Goal: Task Accomplishment & Management: Complete application form

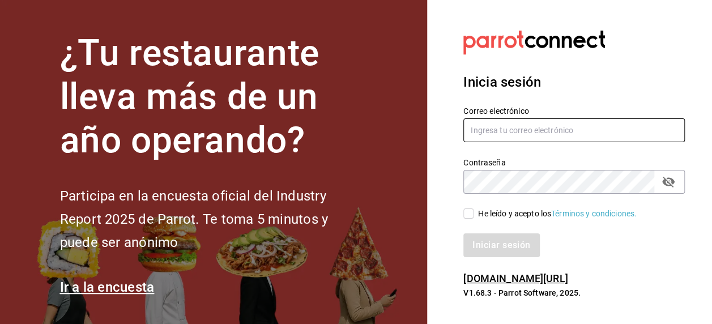
type input "[PERSON_NAME][EMAIL_ADDRESS][PERSON_NAME][DOMAIN_NAME]"
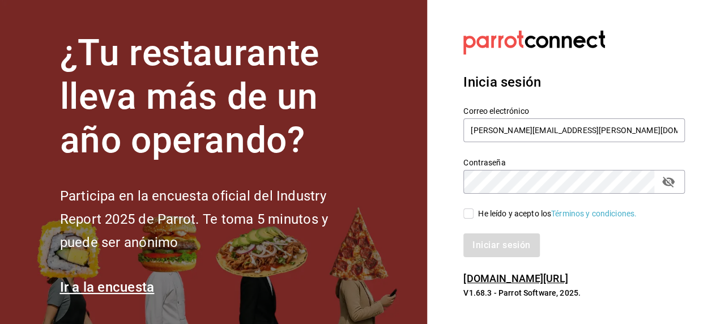
click at [470, 215] on input "He leído y acepto los Términos y condiciones." at bounding box center [469, 214] width 10 height 10
checkbox input "true"
click at [510, 243] on button "Iniciar sesión" at bounding box center [502, 245] width 77 height 24
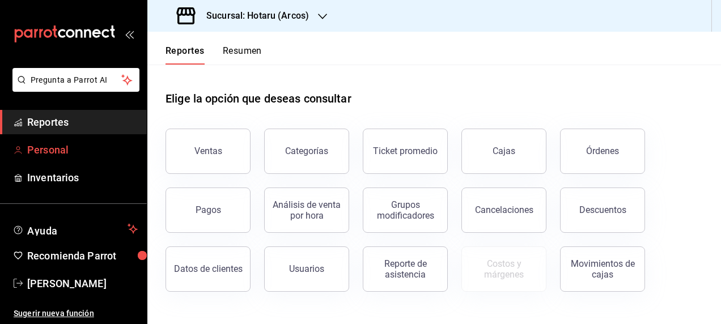
click at [60, 150] on span "Personal" at bounding box center [82, 149] width 110 height 15
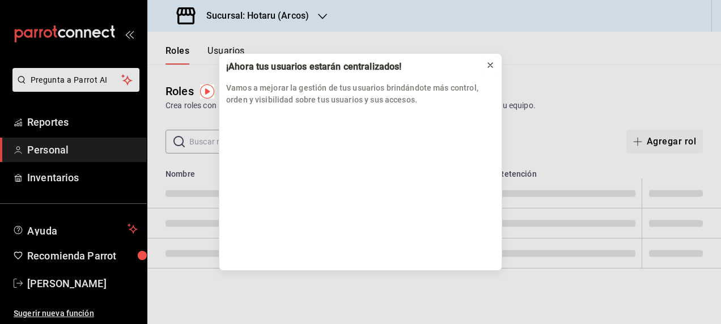
click at [494, 65] on icon at bounding box center [490, 65] width 9 height 9
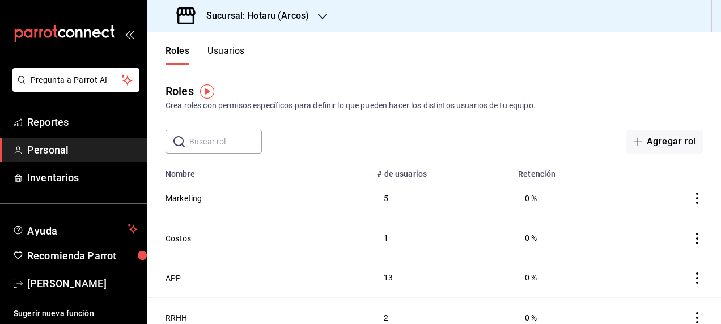
click at [227, 52] on button "Usuarios" at bounding box center [225, 54] width 37 height 19
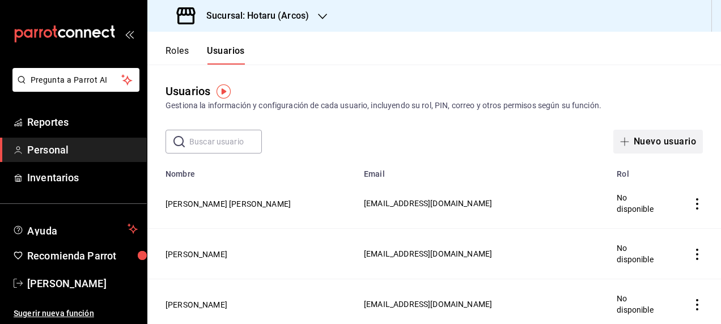
click at [643, 142] on button "Nuevo usuario" at bounding box center [658, 142] width 90 height 24
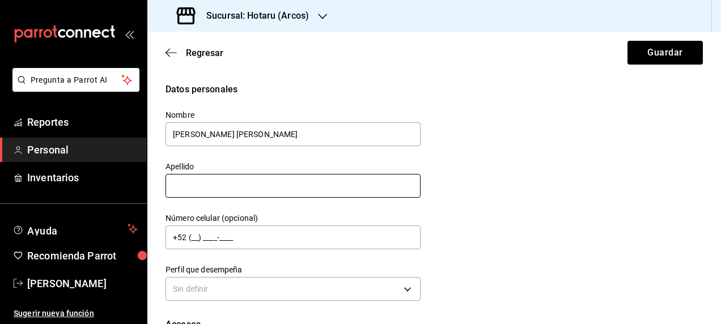
type input "[PERSON_NAME] [PERSON_NAME]"
drag, startPoint x: 199, startPoint y: 181, endPoint x: 206, endPoint y: 182, distance: 6.9
click at [199, 181] on input "text" at bounding box center [292, 186] width 255 height 24
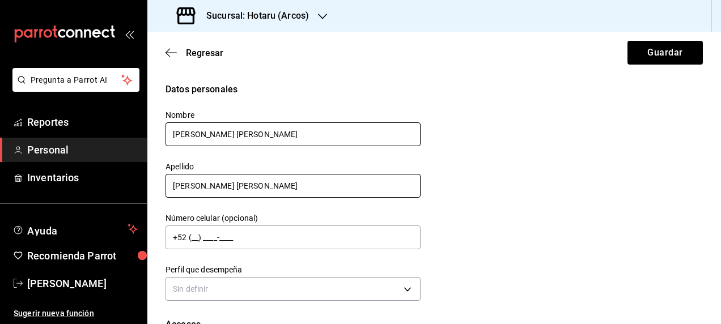
type input "[PERSON_NAME] [PERSON_NAME]"
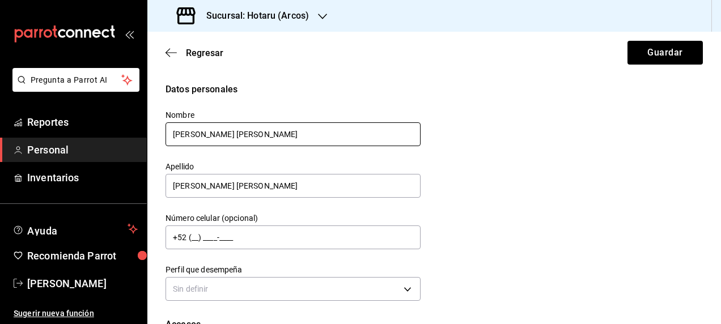
click at [268, 133] on input "[PERSON_NAME] [PERSON_NAME]" at bounding box center [292, 134] width 255 height 24
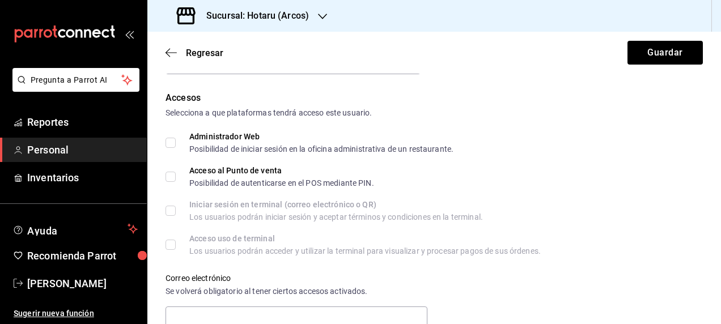
scroll to position [170, 0]
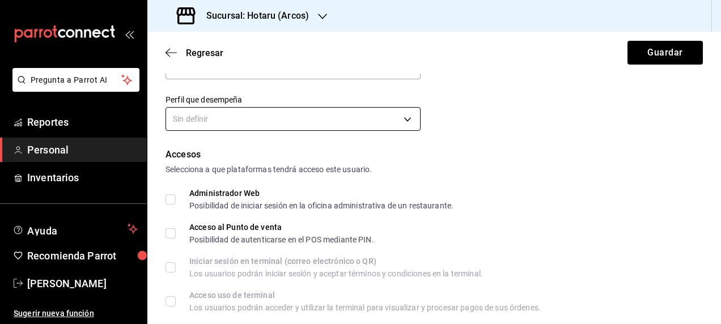
type input "[PERSON_NAME]"
click at [229, 115] on body "Pregunta a Parrot AI Reportes Personal Inventarios Ayuda Recomienda Parrot [PER…" at bounding box center [360, 162] width 721 height 324
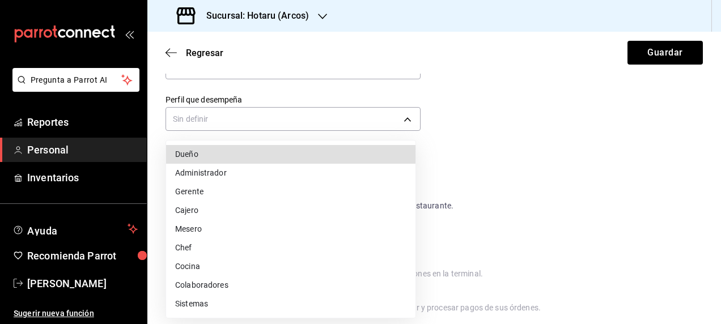
click at [186, 229] on li "Mesero" at bounding box center [290, 229] width 249 height 19
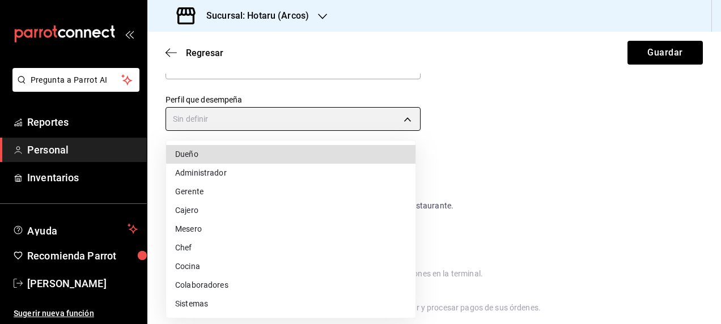
type input "WAITER"
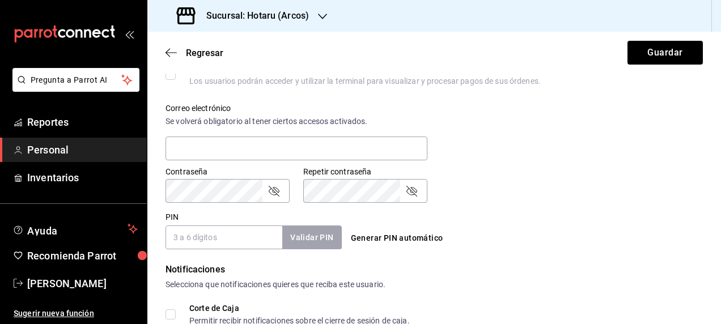
scroll to position [453, 0]
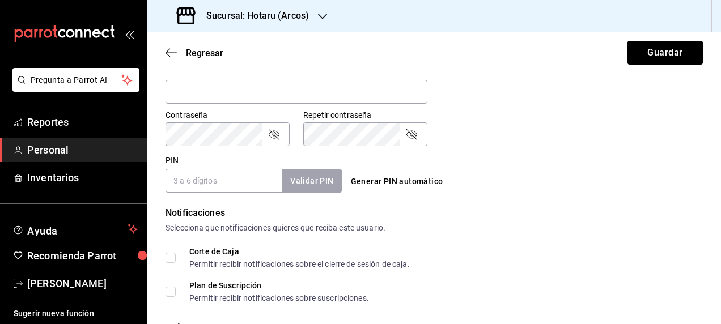
click at [197, 186] on input "PIN" at bounding box center [223, 181] width 117 height 24
type input "09876"
click at [299, 176] on button "Validar PIN" at bounding box center [311, 181] width 60 height 24
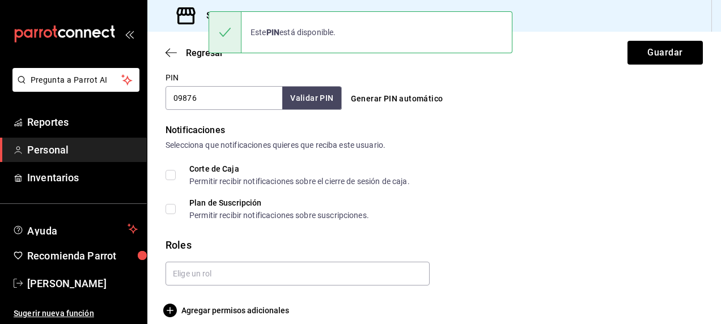
scroll to position [547, 0]
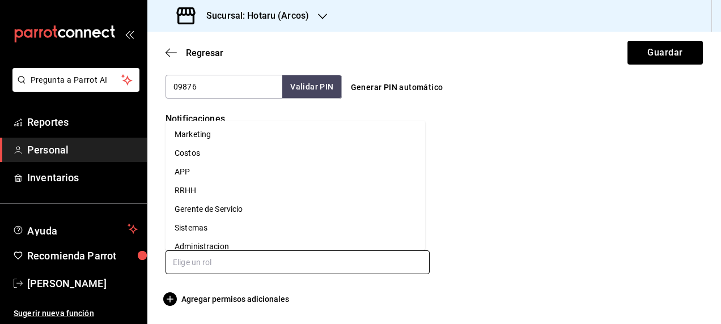
click at [195, 258] on input "text" at bounding box center [297, 262] width 264 height 24
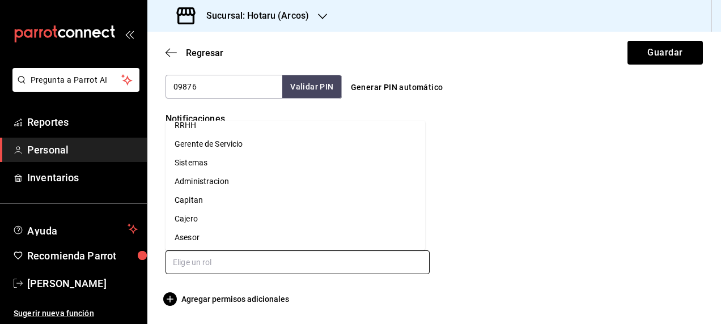
scroll to position [66, 0]
click at [192, 237] on li "Asesor" at bounding box center [295, 236] width 260 height 19
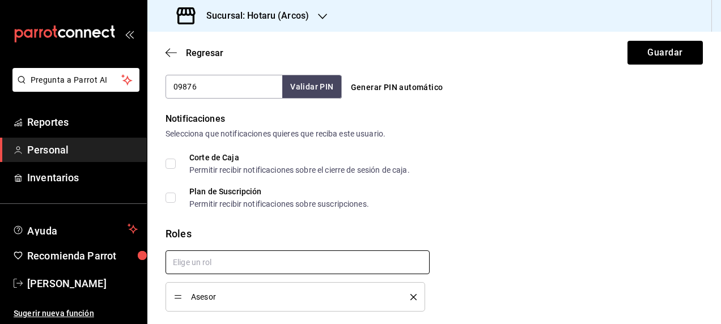
scroll to position [584, 0]
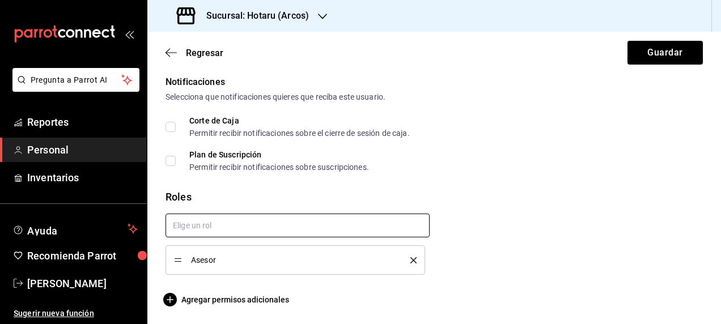
checkbox input "true"
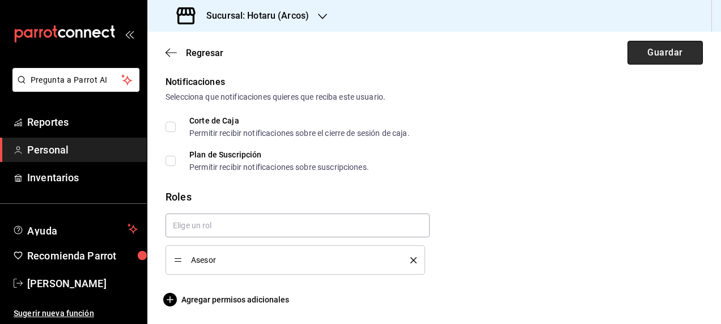
click at [653, 52] on button "Guardar" at bounding box center [664, 53] width 75 height 24
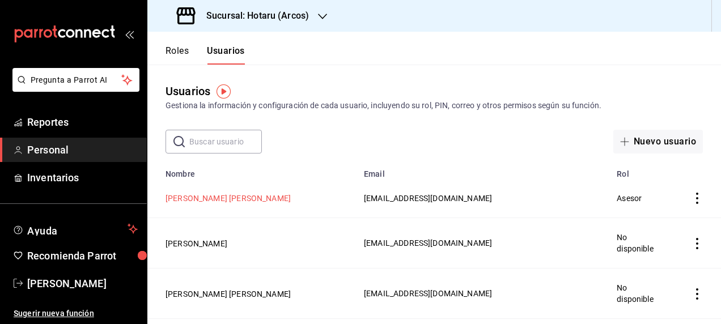
click at [218, 196] on button "[PERSON_NAME] [PERSON_NAME]" at bounding box center [227, 198] width 125 height 11
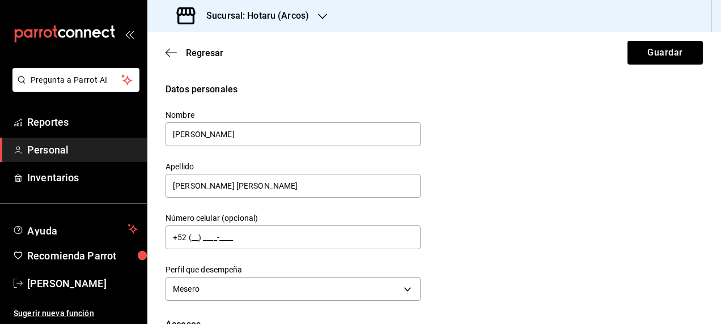
drag, startPoint x: 171, startPoint y: 130, endPoint x: 326, endPoint y: 274, distance: 211.7
click at [325, 277] on div "Nombre [PERSON_NAME] [PERSON_NAME] [PERSON_NAME] Número celular (opcional) +52 …" at bounding box center [286, 200] width 269 height 208
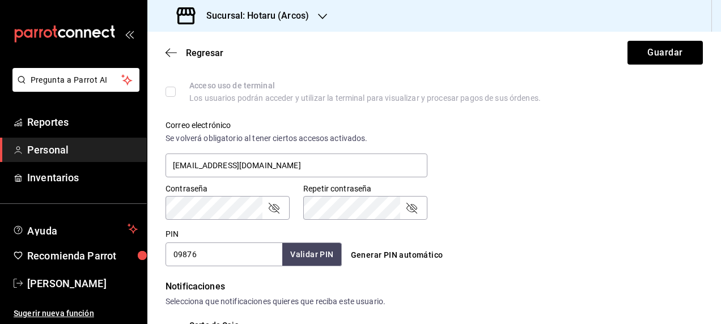
scroll to position [397, 0]
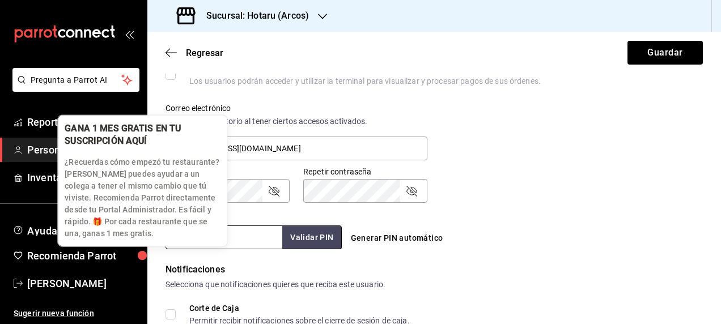
drag, startPoint x: 214, startPoint y: 239, endPoint x: 128, endPoint y: 241, distance: 85.6
click at [128, 241] on body "Pregunta a Parrot AI Reportes Personal Inventarios Ayuda Recomienda Parrot [PER…" at bounding box center [360, 162] width 721 height 324
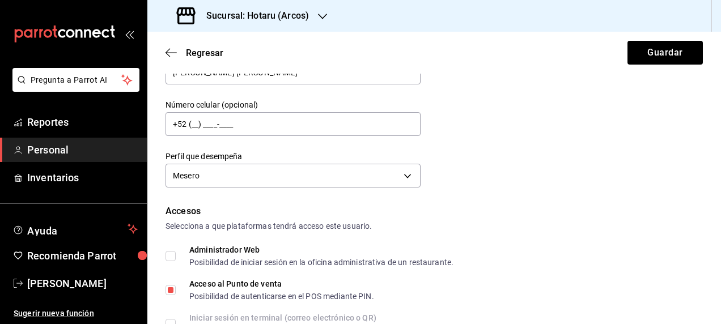
scroll to position [0, 0]
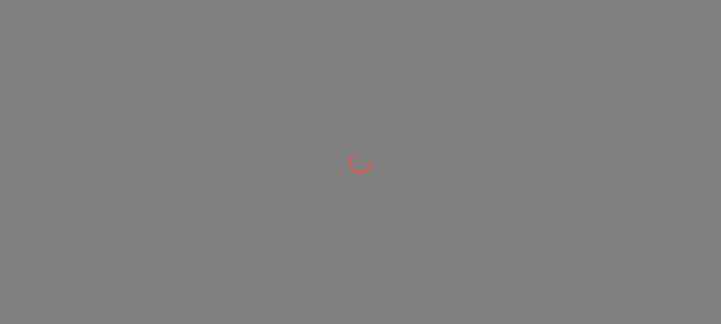
click at [487, 92] on div at bounding box center [360, 162] width 721 height 324
